Goal: Task Accomplishment & Management: Use online tool/utility

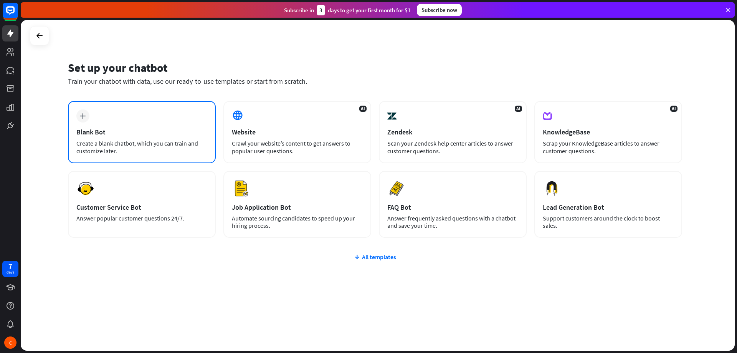
click at [85, 120] on div "plus" at bounding box center [82, 115] width 13 height 13
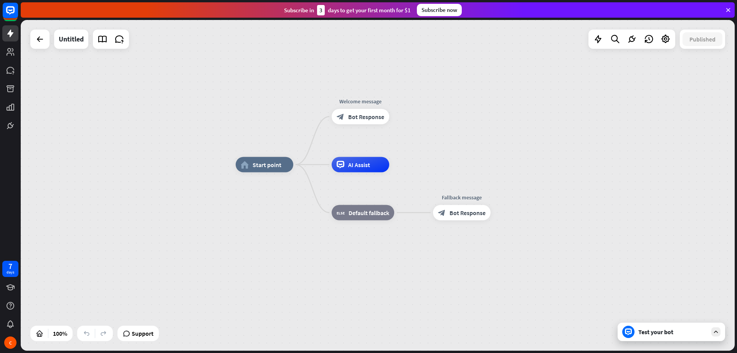
drag, startPoint x: 531, startPoint y: 122, endPoint x: 603, endPoint y: 101, distance: 75.1
click at [603, 101] on div "home_2 Start point Welcome message block_bot_response Bot Response AI Assist bl…" at bounding box center [378, 185] width 714 height 330
click at [677, 331] on div "Test your bot" at bounding box center [672, 332] width 69 height 8
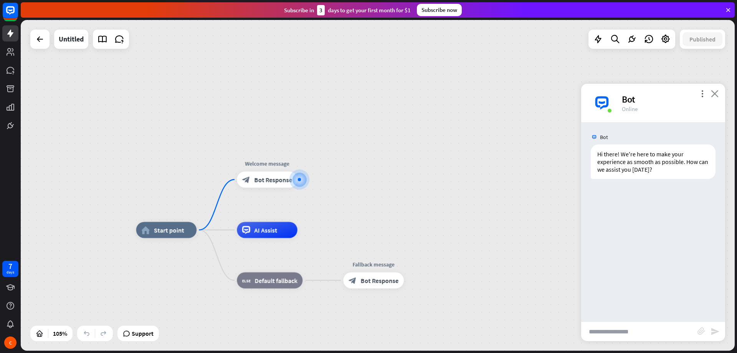
click at [715, 93] on icon "close" at bounding box center [715, 93] width 8 height 7
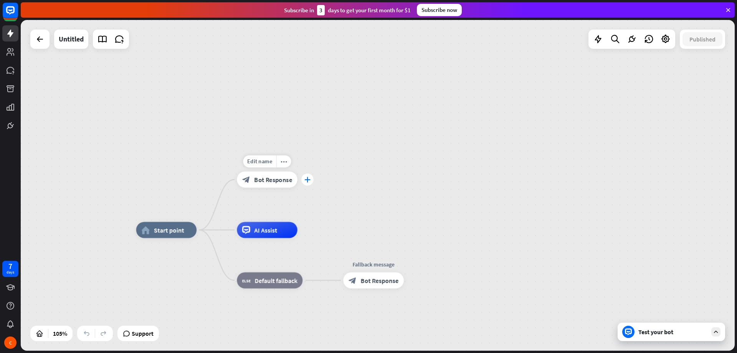
click at [304, 181] on icon "plus" at bounding box center [307, 180] width 6 height 6
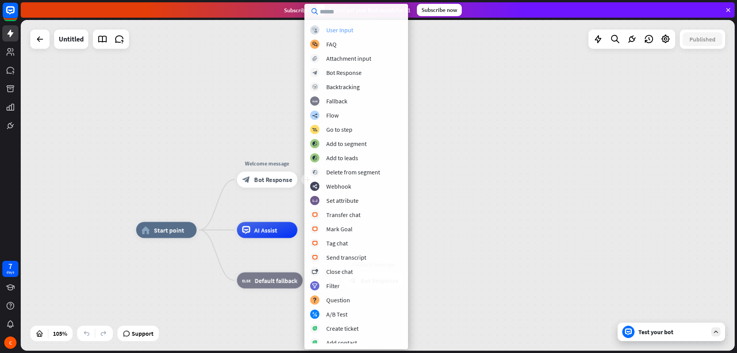
click at [324, 32] on div "block_user_input User Input" at bounding box center [356, 29] width 92 height 9
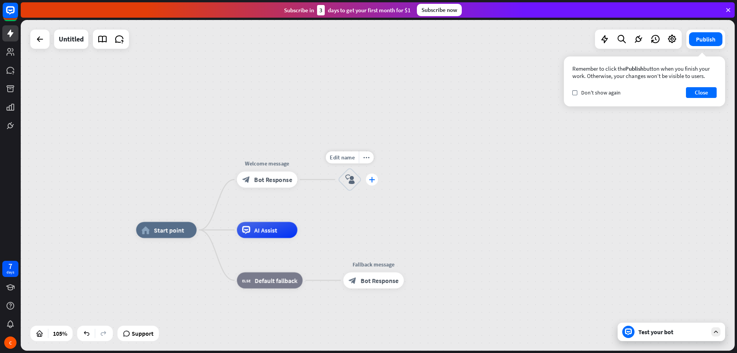
click at [373, 181] on icon "plus" at bounding box center [372, 180] width 6 height 6
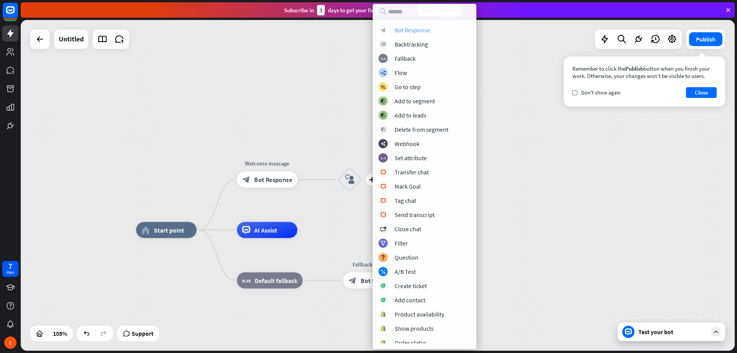
click at [396, 31] on div "Bot Response" at bounding box center [412, 30] width 35 height 8
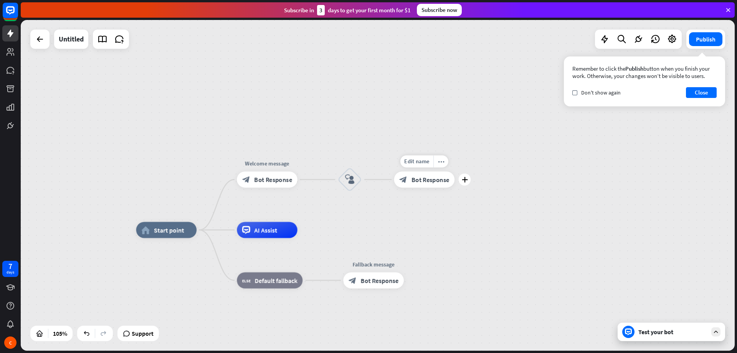
click at [444, 178] on span "Bot Response" at bounding box center [430, 179] width 38 height 8
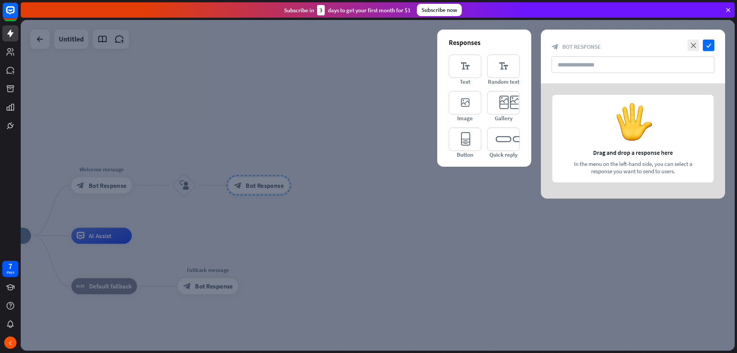
click at [606, 156] on div at bounding box center [633, 140] width 184 height 115
click at [588, 65] on input "text" at bounding box center [632, 64] width 163 height 17
click at [475, 67] on icon "editor_text" at bounding box center [465, 65] width 33 height 23
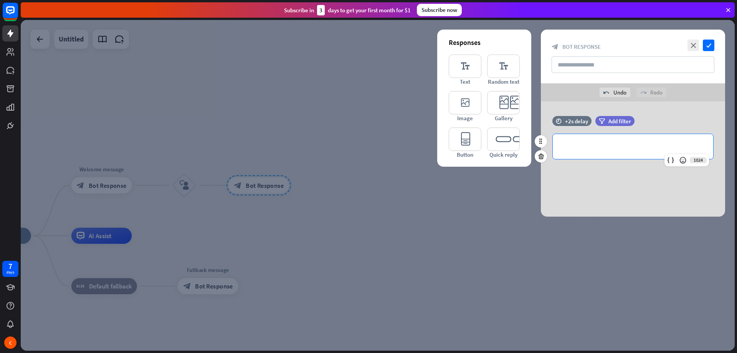
click at [558, 145] on div "**********" at bounding box center [633, 146] width 160 height 25
click at [437, 184] on div at bounding box center [378, 185] width 714 height 330
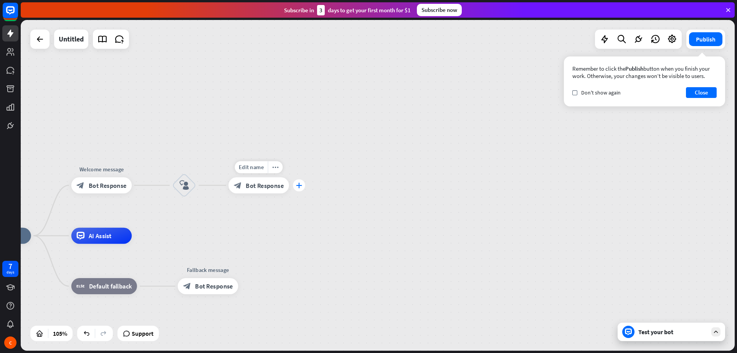
click at [300, 188] on div "plus" at bounding box center [299, 185] width 12 height 12
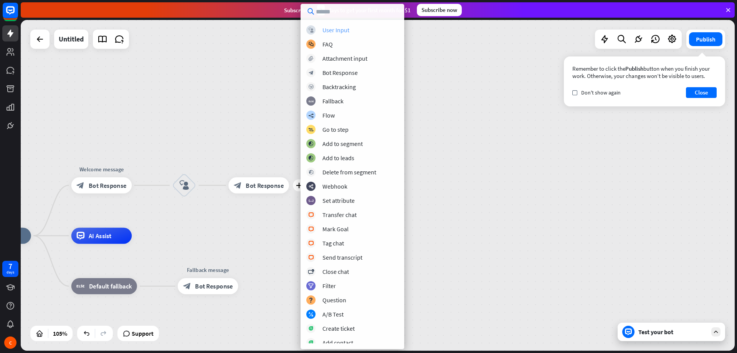
click at [334, 30] on div "User Input" at bounding box center [335, 30] width 27 height 8
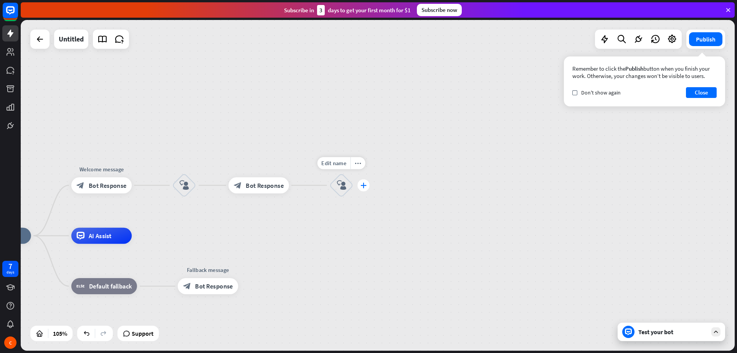
click at [358, 186] on div "plus" at bounding box center [363, 185] width 12 height 12
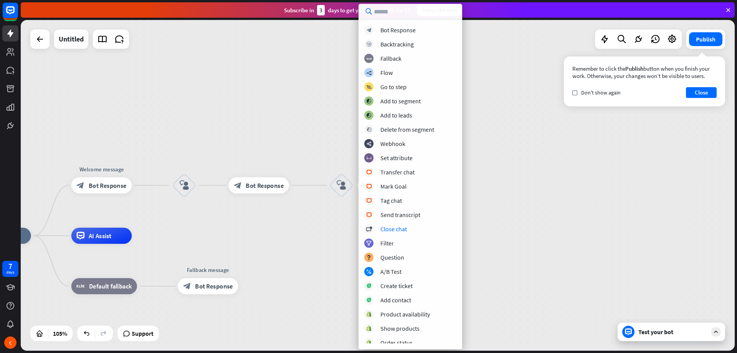
click at [485, 197] on div "home_2 Start point Welcome message block_bot_response Bot Response block_user_i…" at bounding box center [378, 185] width 714 height 330
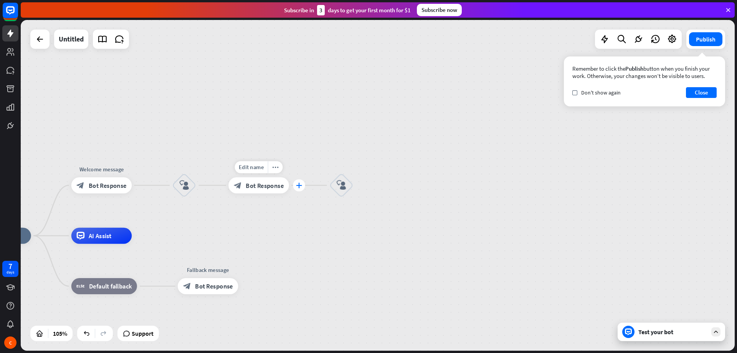
click at [297, 185] on icon "plus" at bounding box center [299, 185] width 6 height 6
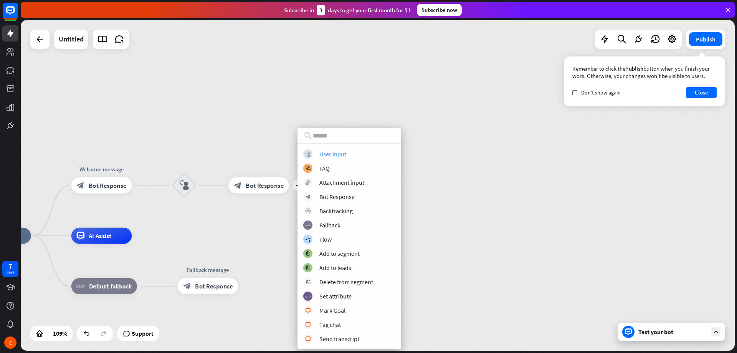
click at [333, 157] on div "User Input" at bounding box center [332, 154] width 27 height 8
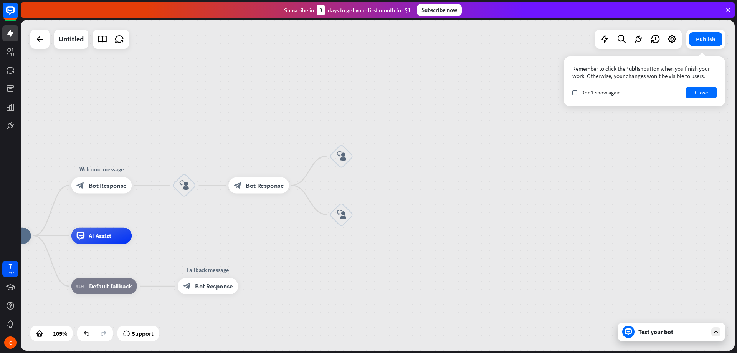
click at [392, 177] on div "home_2 Start point Welcome message block_bot_response Bot Response block_user_i…" at bounding box center [378, 185] width 714 height 330
click at [347, 154] on div "block_user_input" at bounding box center [341, 156] width 24 height 24
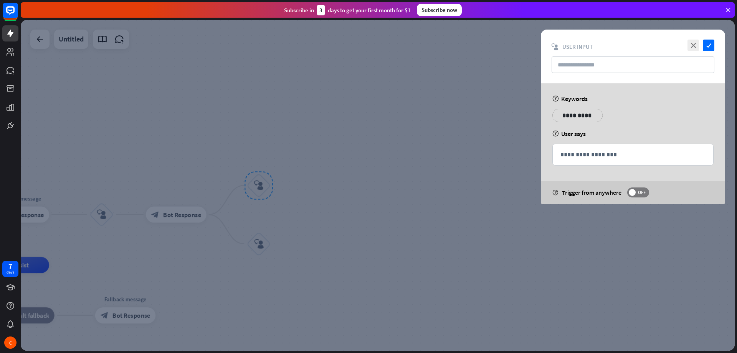
click at [586, 116] on p "**********" at bounding box center [577, 116] width 39 height 10
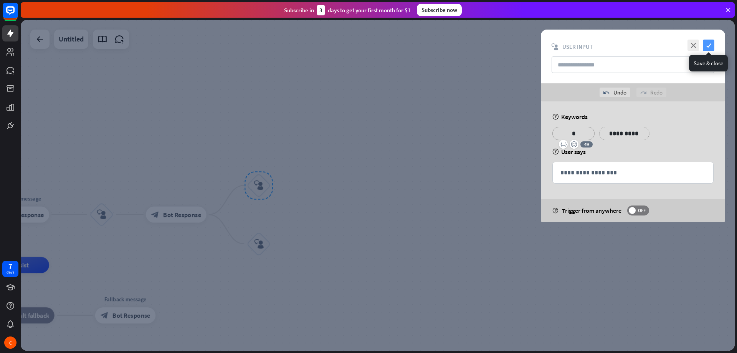
click at [709, 47] on icon "check" at bounding box center [709, 46] width 12 height 12
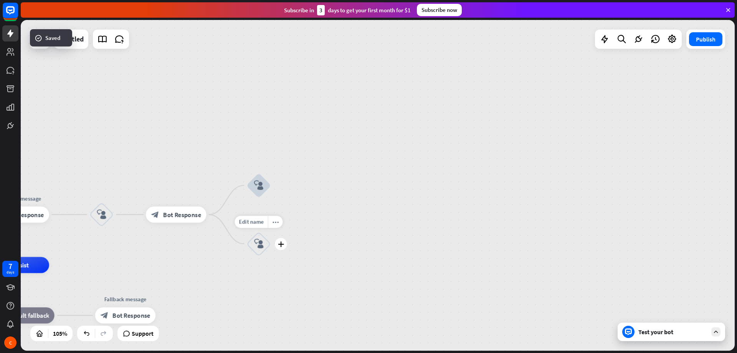
click at [261, 247] on icon "block_user_input" at bounding box center [259, 244] width 10 height 10
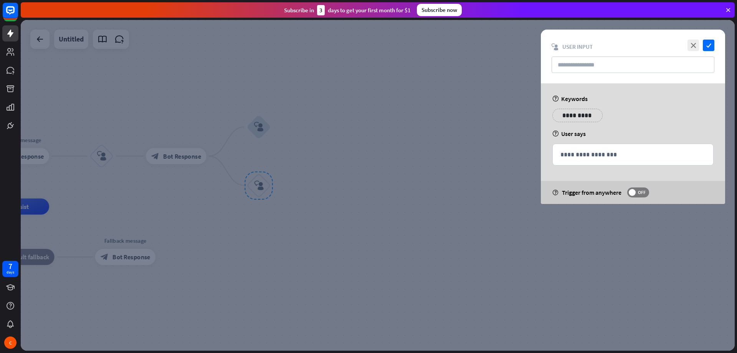
drag, startPoint x: 572, startPoint y: 114, endPoint x: 568, endPoint y: 116, distance: 4.5
click at [572, 115] on p "**********" at bounding box center [577, 116] width 39 height 10
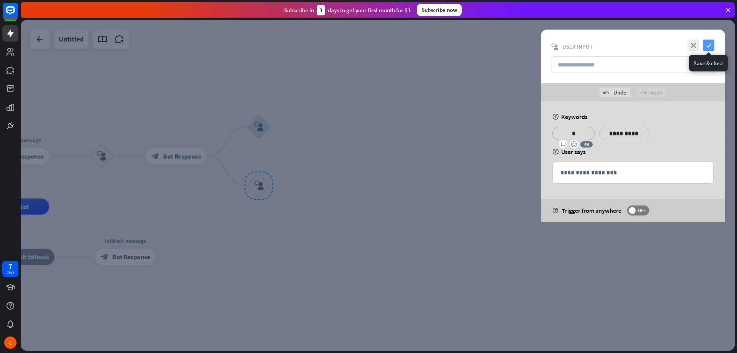
click at [709, 43] on icon "check" at bounding box center [709, 46] width 12 height 12
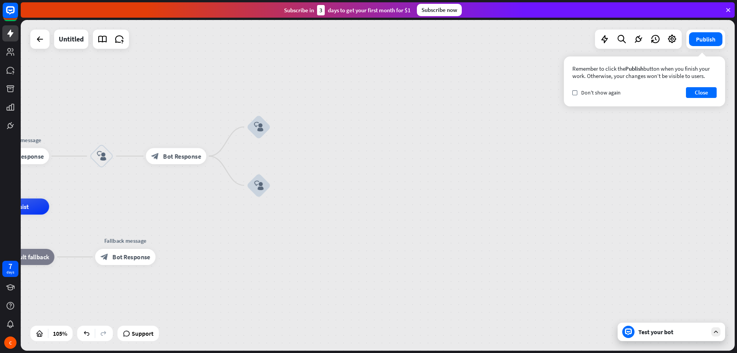
click at [656, 333] on div "Test your bot" at bounding box center [672, 332] width 69 height 8
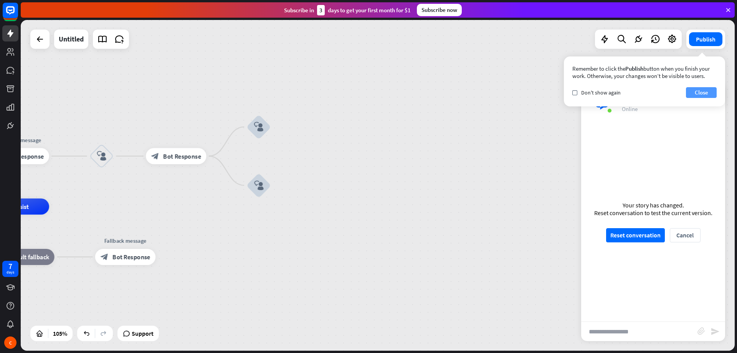
drag, startPoint x: 704, startPoint y: 91, endPoint x: 700, endPoint y: 89, distance: 4.4
click at [705, 91] on button "Close" at bounding box center [701, 92] width 31 height 11
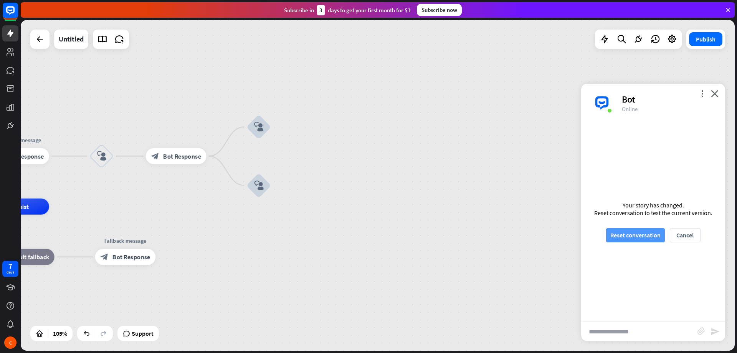
click at [635, 233] on button "Reset conversation" at bounding box center [635, 235] width 59 height 14
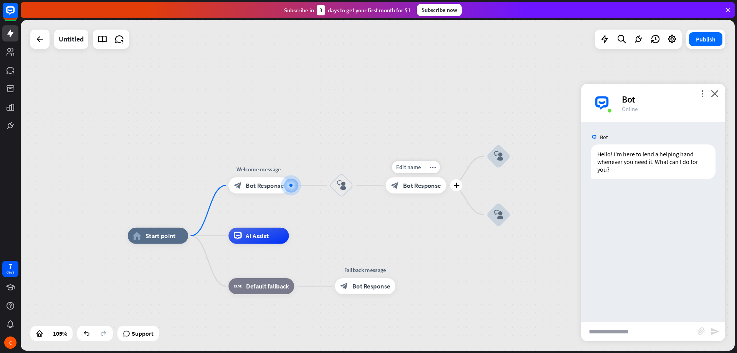
click at [438, 190] on div "block_bot_response Bot Response" at bounding box center [416, 185] width 61 height 16
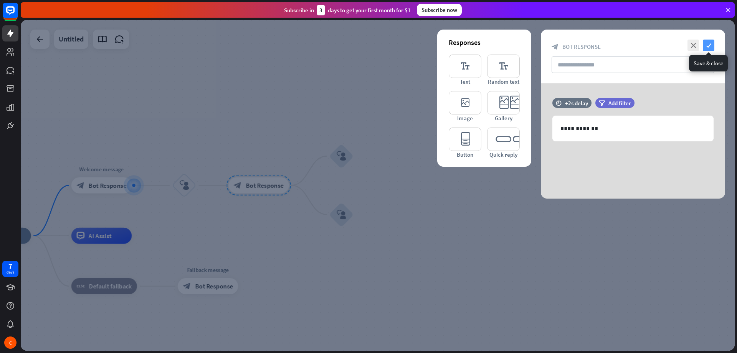
click at [713, 41] on icon "check" at bounding box center [709, 46] width 12 height 12
